Goal: Task Accomplishment & Management: Use online tool/utility

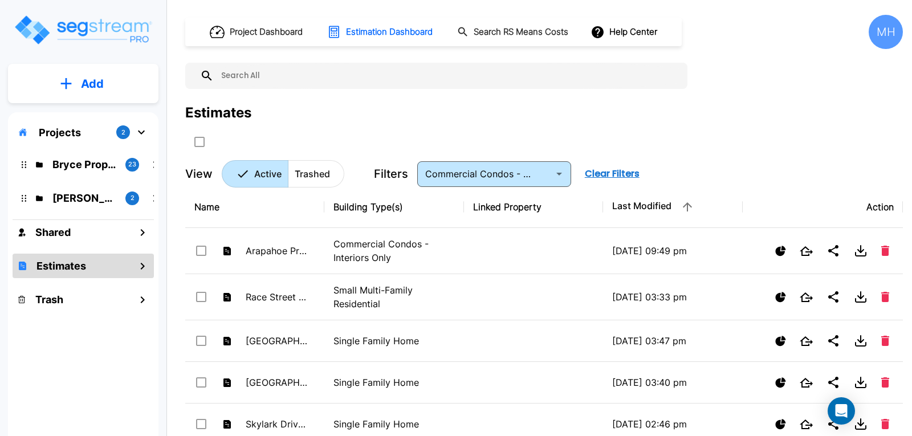
click at [56, 262] on h1 "Estimates" at bounding box center [61, 265] width 50 height 15
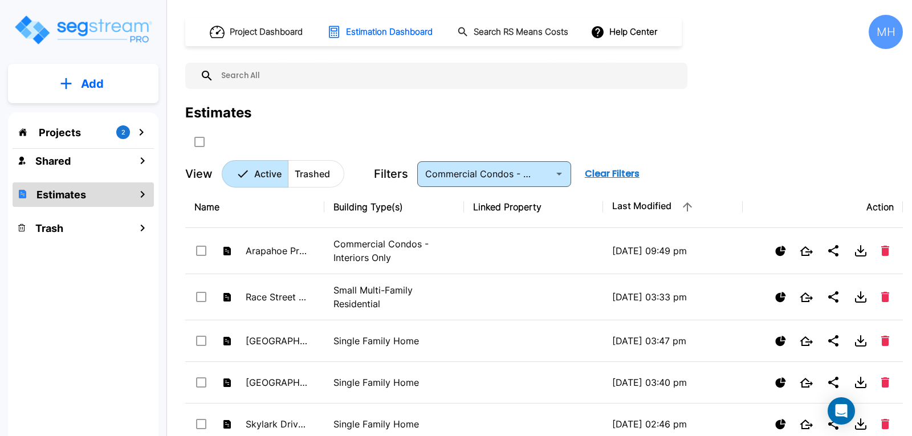
click at [87, 79] on p "Add" at bounding box center [92, 83] width 23 height 17
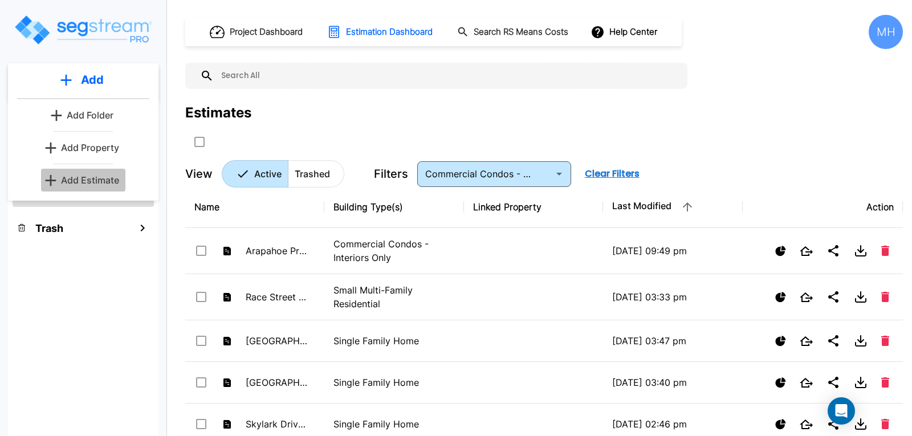
click at [88, 176] on p "Add Estimate" at bounding box center [90, 180] width 58 height 14
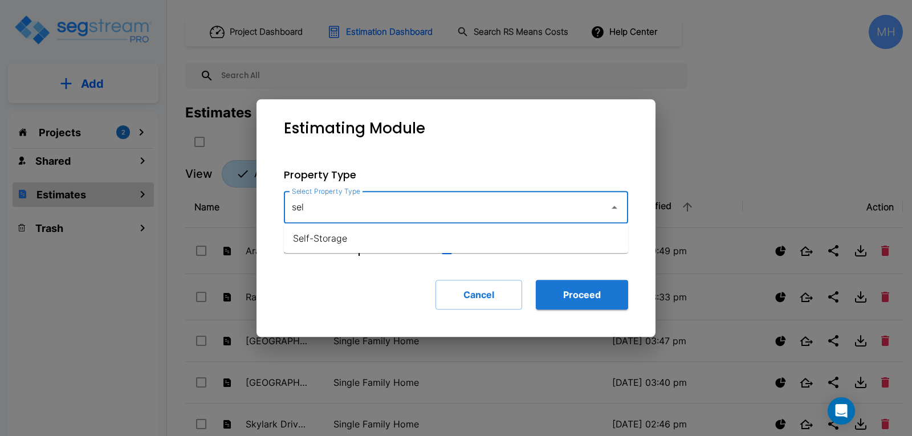
click at [331, 240] on li "Self-Storage" at bounding box center [456, 238] width 344 height 21
type input "Self-Storage"
click at [572, 291] on button "Proceed" at bounding box center [582, 295] width 92 height 30
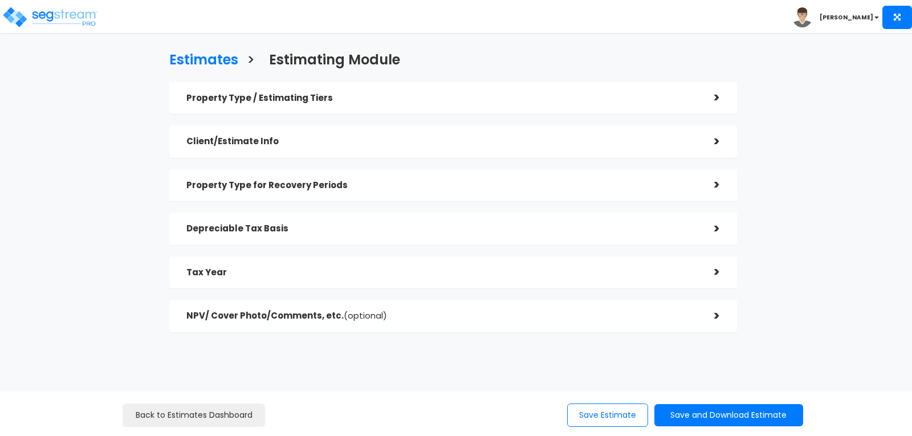
checkbox input "true"
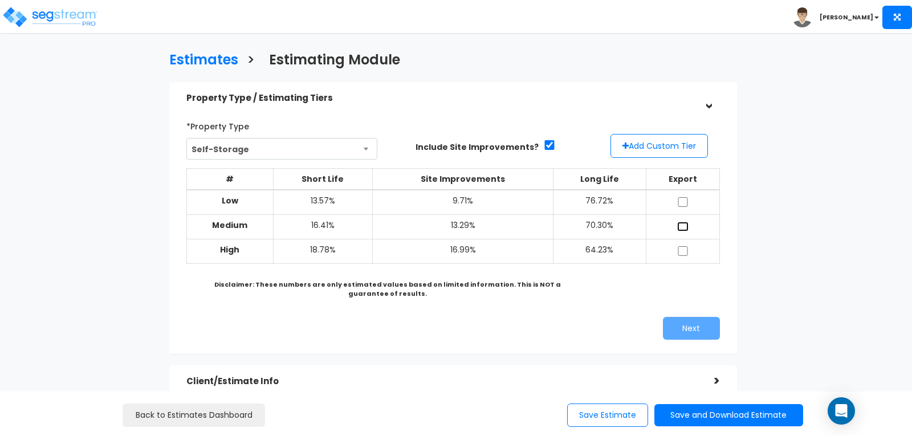
click at [683, 222] on input "checkbox" at bounding box center [682, 227] width 11 height 10
checkbox input "true"
click at [682, 321] on button "Next" at bounding box center [691, 328] width 57 height 23
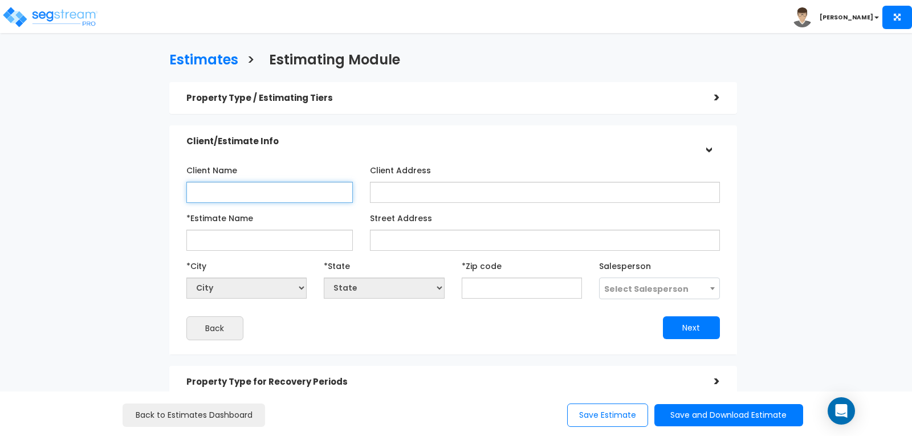
click at [276, 190] on input "Client Name" at bounding box center [269, 192] width 166 height 21
type input "Garden of the Gods Self Storage"
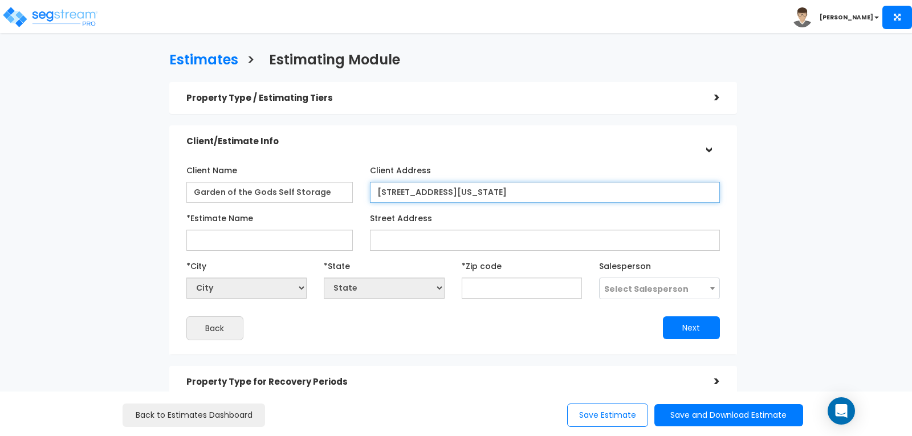
type input "[STREET_ADDRESS][US_STATE]"
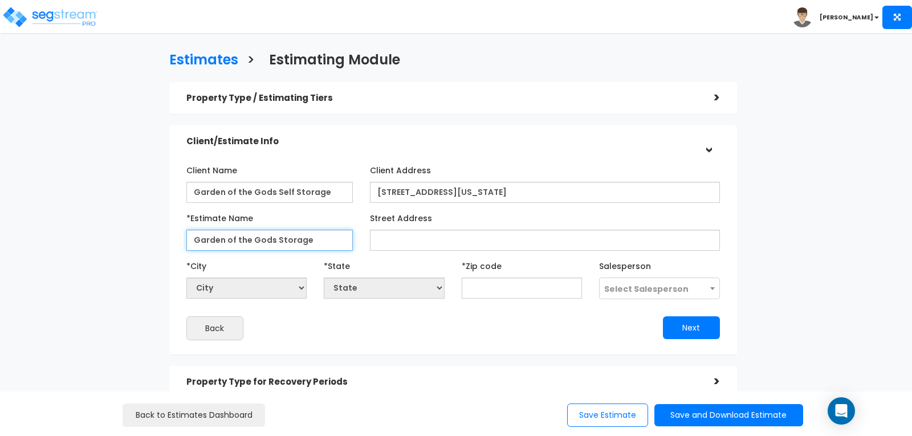
type input "Garden of the Gods Storage"
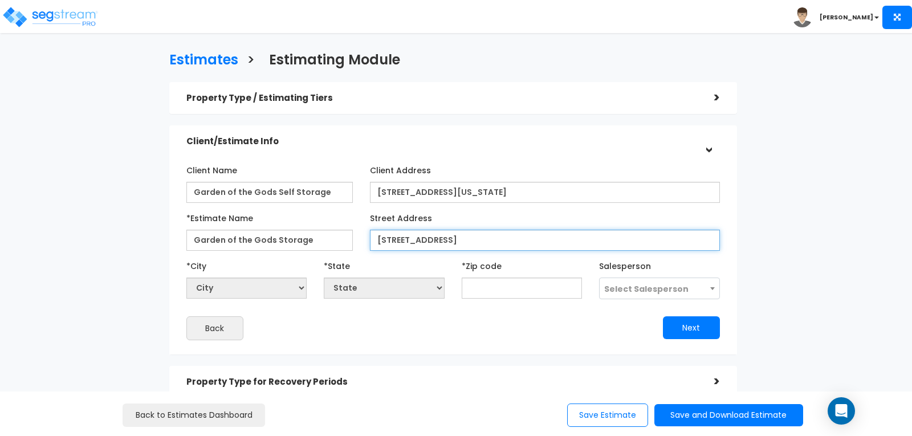
type input "[STREET_ADDRESS]"
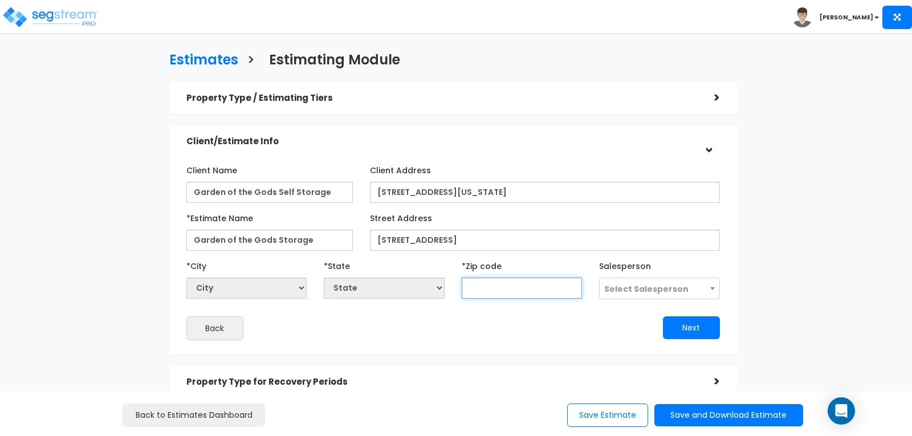
select select "National Average"
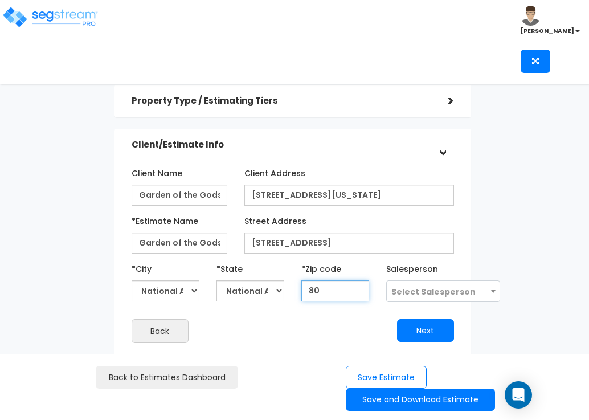
type input "809"
select select "CO"
type input "80919"
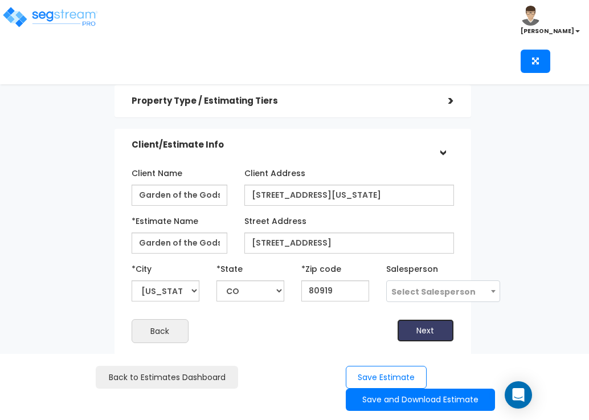
click at [404, 329] on button "Next" at bounding box center [425, 330] width 57 height 23
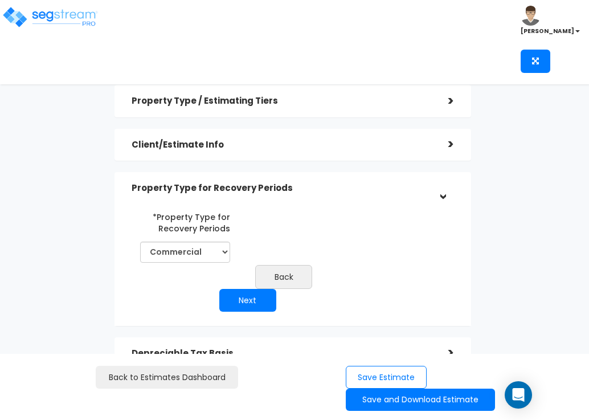
scroll to position [57, 0]
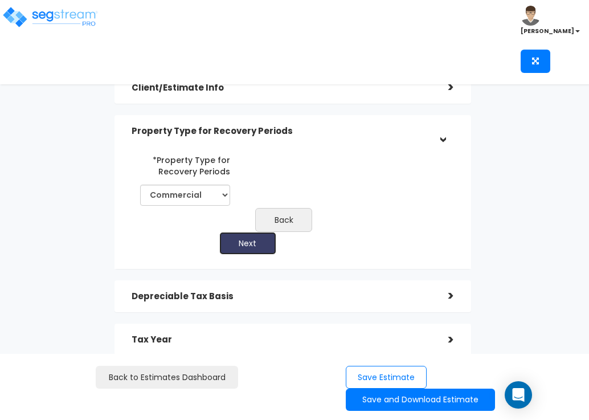
click at [269, 250] on button "Next" at bounding box center [247, 243] width 57 height 23
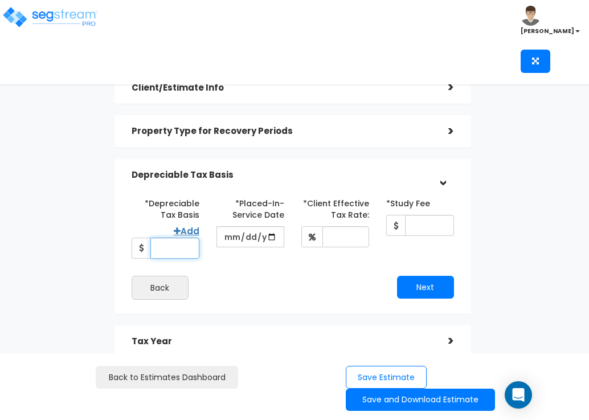
click at [186, 248] on input "*Depreciable Tax Basis" at bounding box center [174, 248] width 49 height 21
type input "3,500,000"
click at [223, 231] on input "date" at bounding box center [251, 236] width 68 height 21
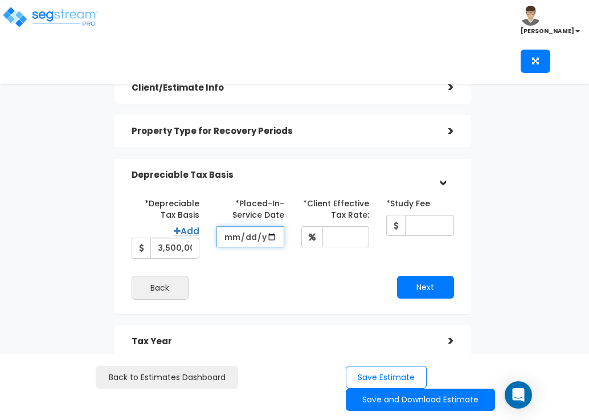
drag, startPoint x: 227, startPoint y: 234, endPoint x: 228, endPoint y: 245, distance: 11.5
click at [227, 234] on input "date" at bounding box center [251, 236] width 68 height 21
type input "[DATE]"
click at [217, 236] on input "date" at bounding box center [251, 236] width 68 height 21
click at [246, 238] on input "date" at bounding box center [251, 236] width 68 height 21
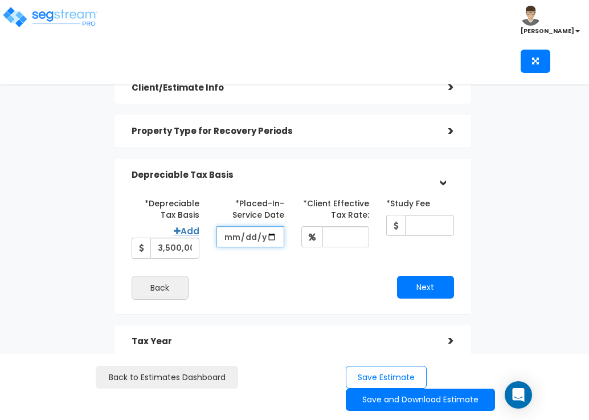
click at [224, 233] on input "date" at bounding box center [251, 236] width 68 height 21
type input "[DATE]"
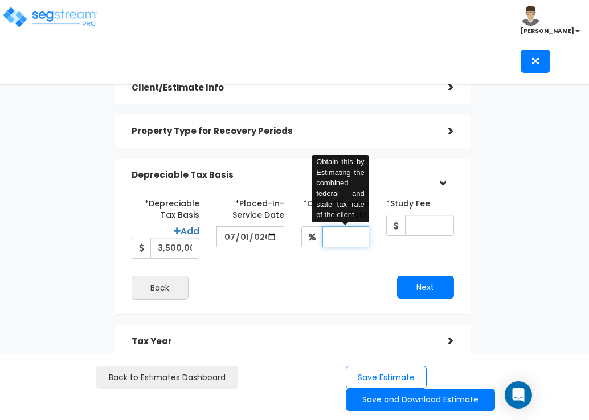
click at [329, 236] on input "*Client Effective Tax Rate:" at bounding box center [346, 236] width 47 height 21
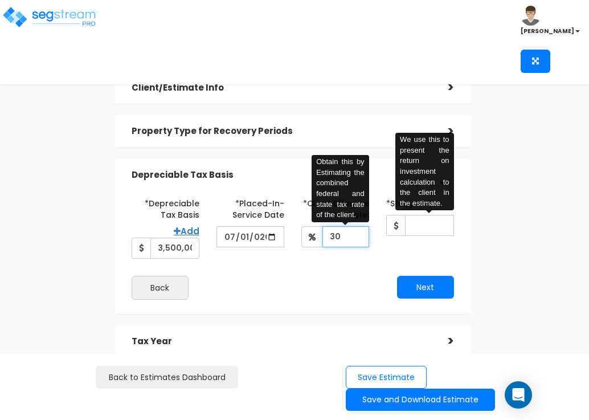
type input "30"
click at [421, 223] on input "*Study Fee" at bounding box center [429, 225] width 49 height 21
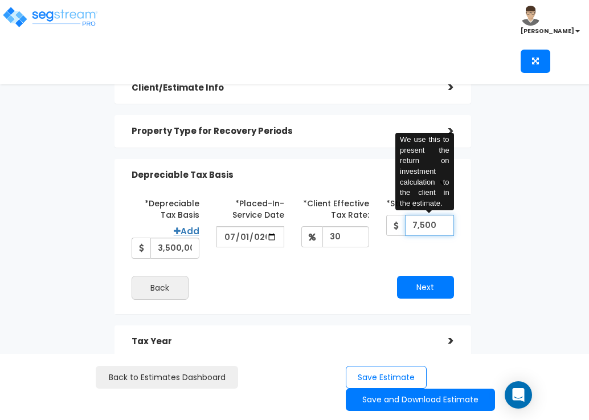
type input "7,500"
click at [495, 257] on div "Estimates > Estimating Module Property Type / Estimating Tiers > *Property Type…" at bounding box center [292, 203] width 477 height 534
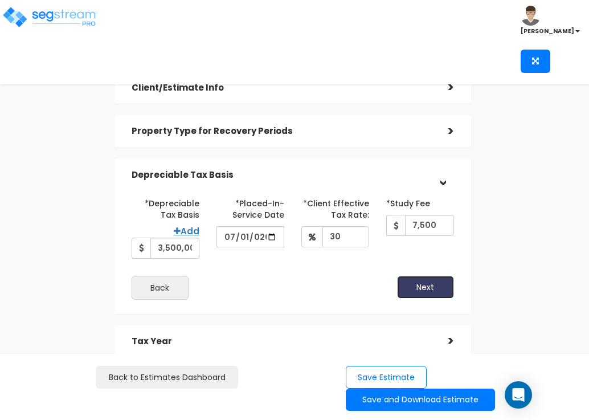
click at [429, 288] on button "Next" at bounding box center [425, 287] width 57 height 23
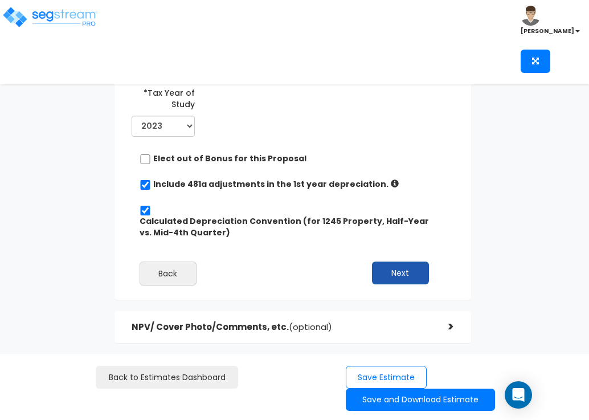
scroll to position [221, 0]
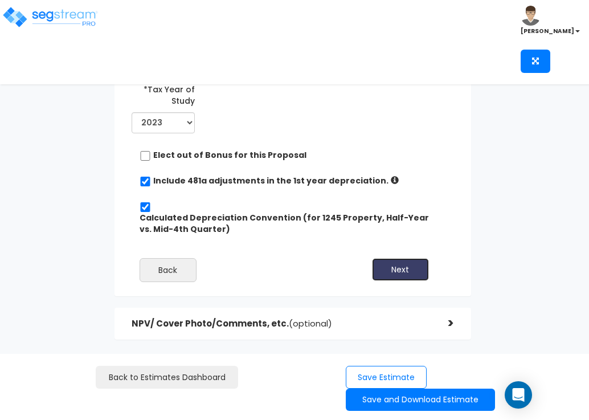
click at [391, 262] on button "Next" at bounding box center [400, 269] width 57 height 23
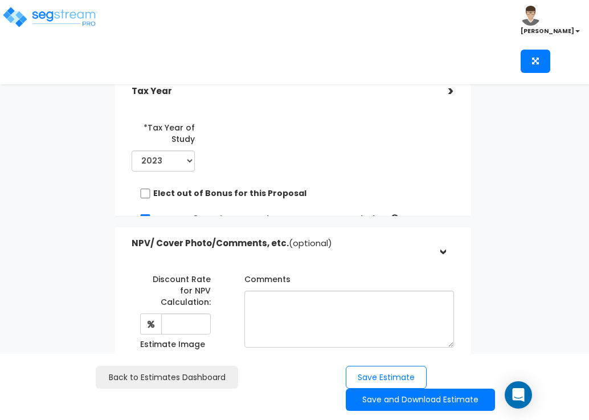
scroll to position [185, 0]
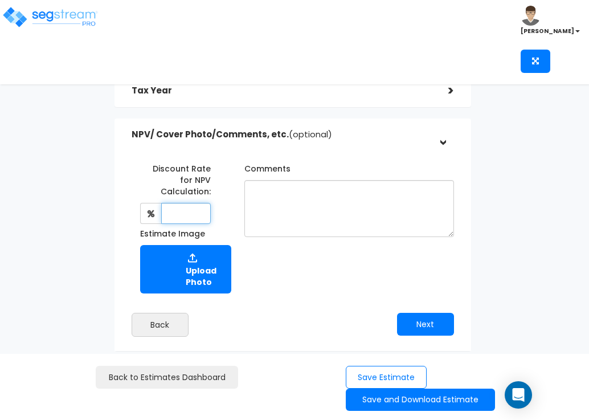
click at [181, 205] on input "text" at bounding box center [186, 213] width 50 height 21
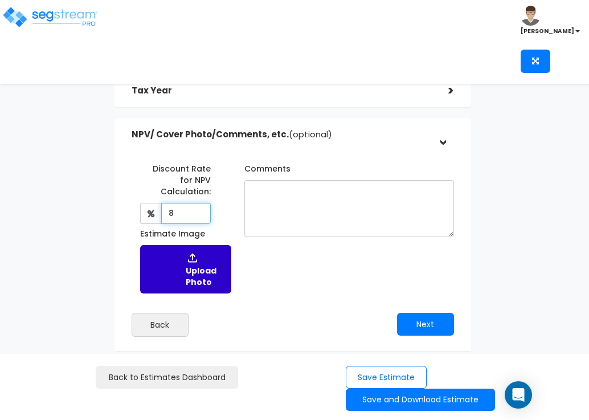
type input "8"
click at [189, 253] on img at bounding box center [193, 258] width 14 height 14
click at [0, 0] on input "Estimate Image" at bounding box center [0, 0] width 0 height 0
click at [197, 259] on label "Upload Photo" at bounding box center [185, 269] width 91 height 48
click at [0, 0] on input "Estimate Image" at bounding box center [0, 0] width 0 height 0
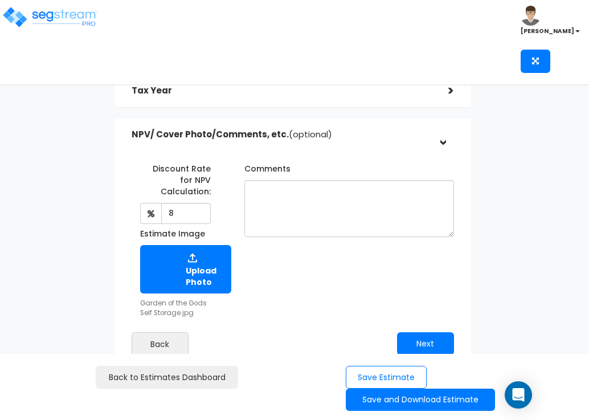
scroll to position [204, 0]
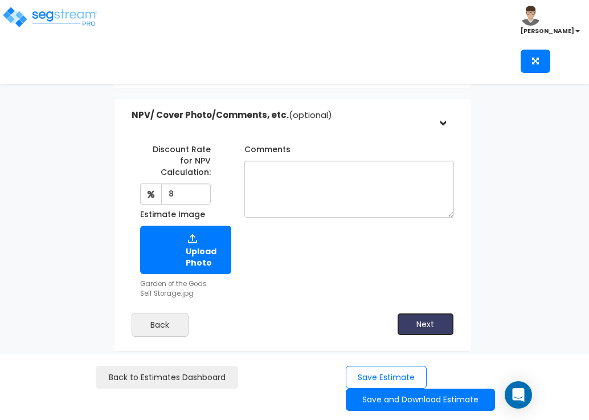
click at [415, 313] on button "Next" at bounding box center [425, 324] width 57 height 23
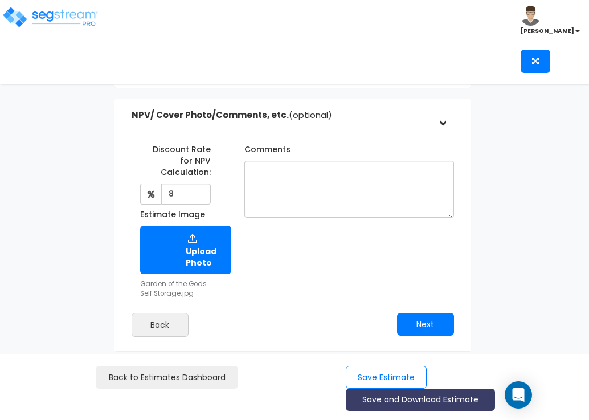
click at [413, 393] on button "Save and Download Estimate" at bounding box center [420, 400] width 149 height 22
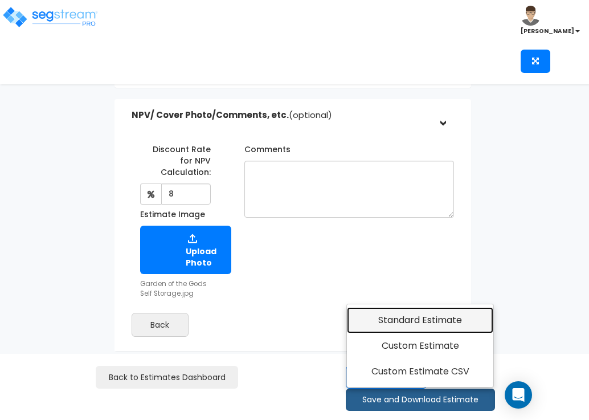
click at [398, 321] on link "Standard Estimate" at bounding box center [420, 320] width 146 height 26
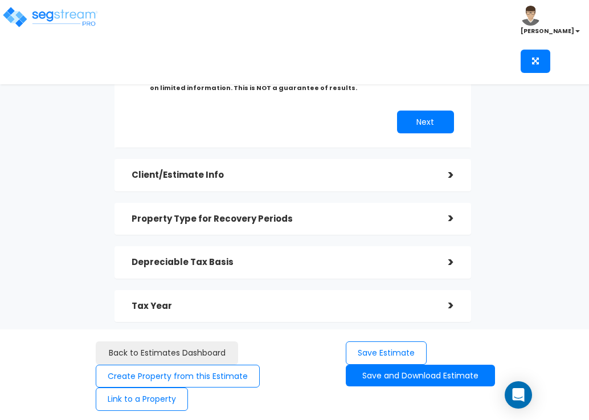
scroll to position [254, 0]
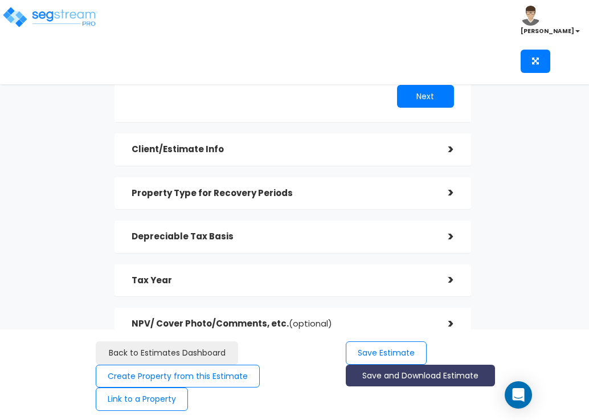
click at [422, 374] on button "Save and Download Estimate" at bounding box center [420, 376] width 149 height 22
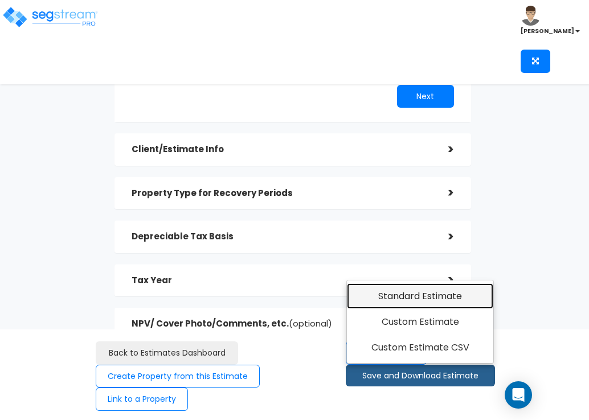
click at [415, 295] on link "Standard Estimate" at bounding box center [420, 296] width 146 height 26
